Goal: Task Accomplishment & Management: Use online tool/utility

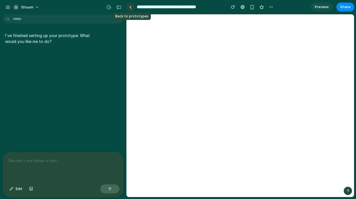
click at [130, 9] on link at bounding box center [130, 7] width 8 height 8
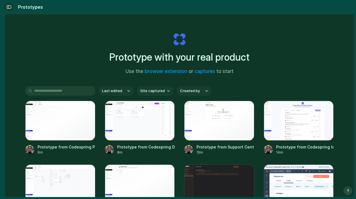
click at [9, 8] on div "button" at bounding box center [8, 7] width 5 height 4
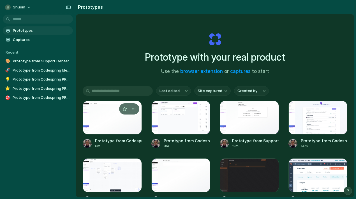
click at [103, 116] on div at bounding box center [112, 118] width 59 height 34
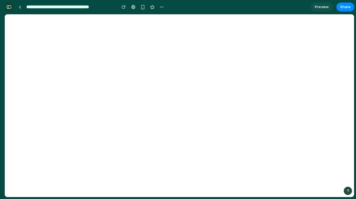
click at [8, 5] on div "button" at bounding box center [8, 7] width 5 height 4
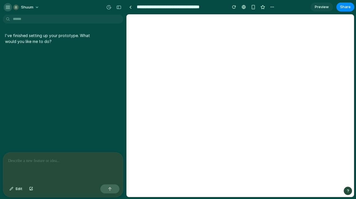
click at [8, 8] on div "button" at bounding box center [7, 7] width 5 height 5
click at [119, 9] on div "button" at bounding box center [118, 7] width 5 height 4
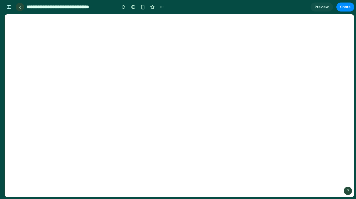
click at [22, 6] on link at bounding box center [20, 7] width 8 height 8
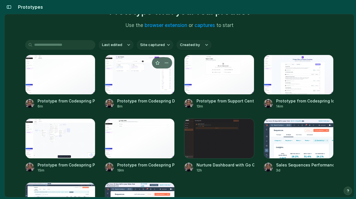
scroll to position [46, 0]
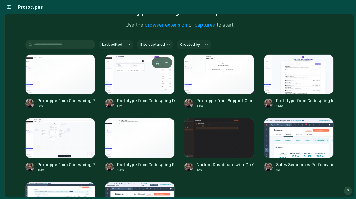
click at [145, 79] on div at bounding box center [140, 74] width 70 height 40
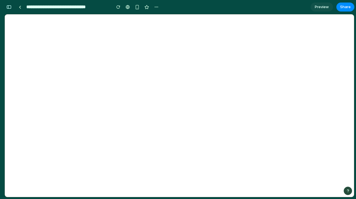
scroll to position [0, 5]
click at [8, 7] on div "button" at bounding box center [8, 7] width 5 height 4
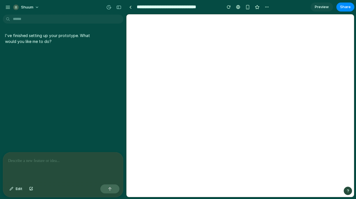
scroll to position [0, 0]
click at [42, 165] on div at bounding box center [63, 167] width 120 height 30
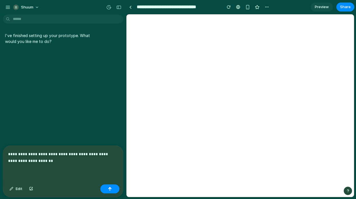
click at [9, 155] on p "**********" at bounding box center [63, 156] width 110 height 13
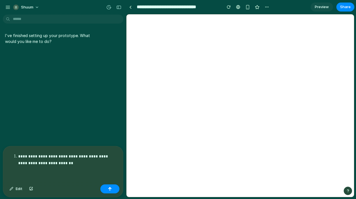
click at [81, 162] on p "**********" at bounding box center [68, 159] width 100 height 13
click at [116, 7] on div "button" at bounding box center [118, 7] width 5 height 4
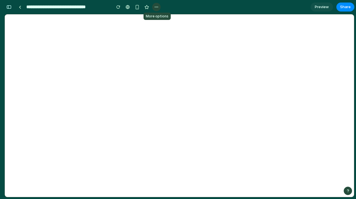
click at [157, 7] on div "button" at bounding box center [156, 7] width 4 height 4
click at [162, 20] on div "Duplicate" at bounding box center [168, 20] width 24 height 6
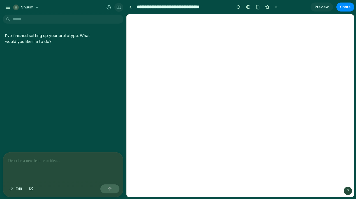
click at [119, 7] on div "button" at bounding box center [118, 7] width 5 height 4
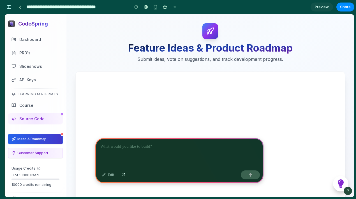
scroll to position [0, 5]
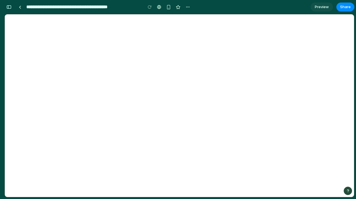
scroll to position [0, 5]
click at [12, 5] on button "button" at bounding box center [8, 7] width 9 height 9
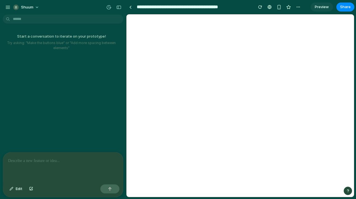
scroll to position [0, 0]
click at [34, 158] on p at bounding box center [63, 160] width 110 height 7
click at [120, 8] on div "button" at bounding box center [118, 7] width 5 height 4
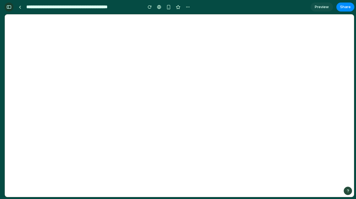
click at [8, 7] on div "button" at bounding box center [8, 7] width 5 height 4
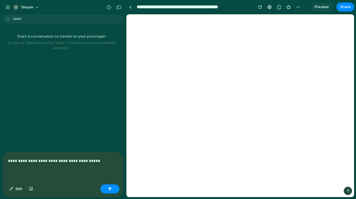
click at [93, 161] on p "**********" at bounding box center [63, 160] width 110 height 7
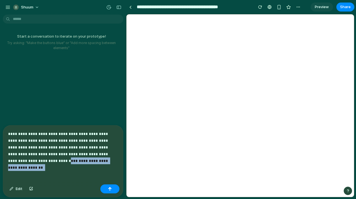
drag, startPoint x: 87, startPoint y: 159, endPoint x: 8, endPoint y: 162, distance: 79.3
click at [8, 162] on div "**********" at bounding box center [63, 153] width 120 height 57
click at [83, 160] on p "**********" at bounding box center [63, 147] width 110 height 34
